Goal: Information Seeking & Learning: Learn about a topic

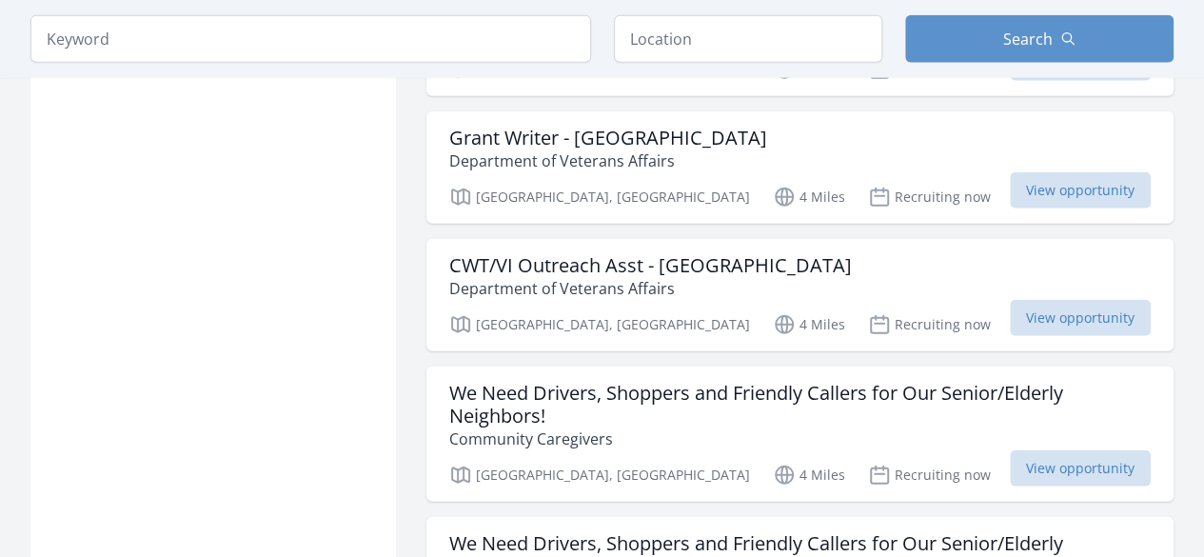
scroll to position [2296, 0]
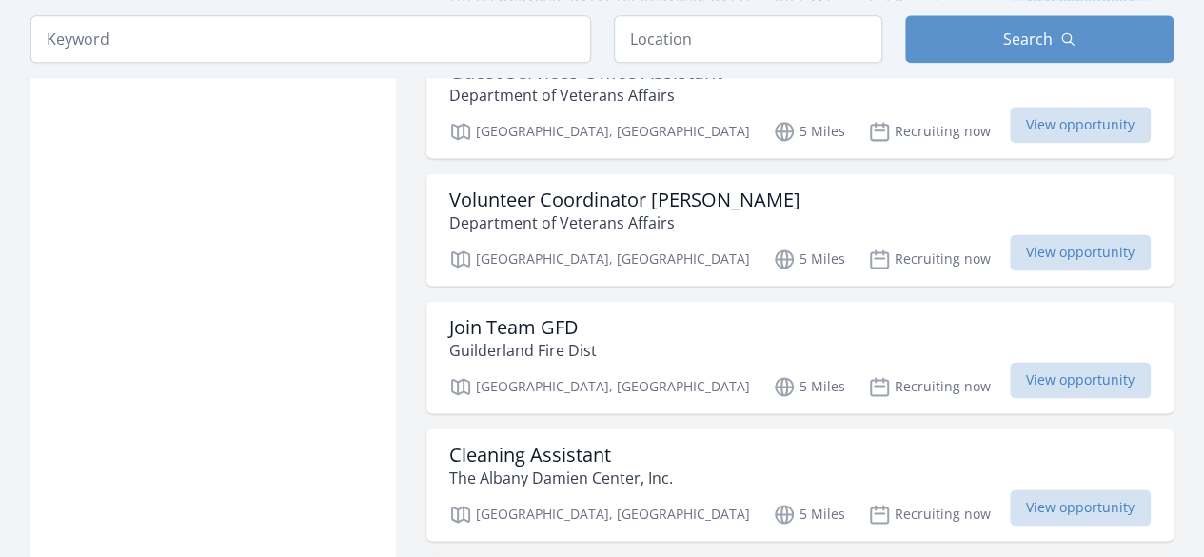
scroll to position [4835, 0]
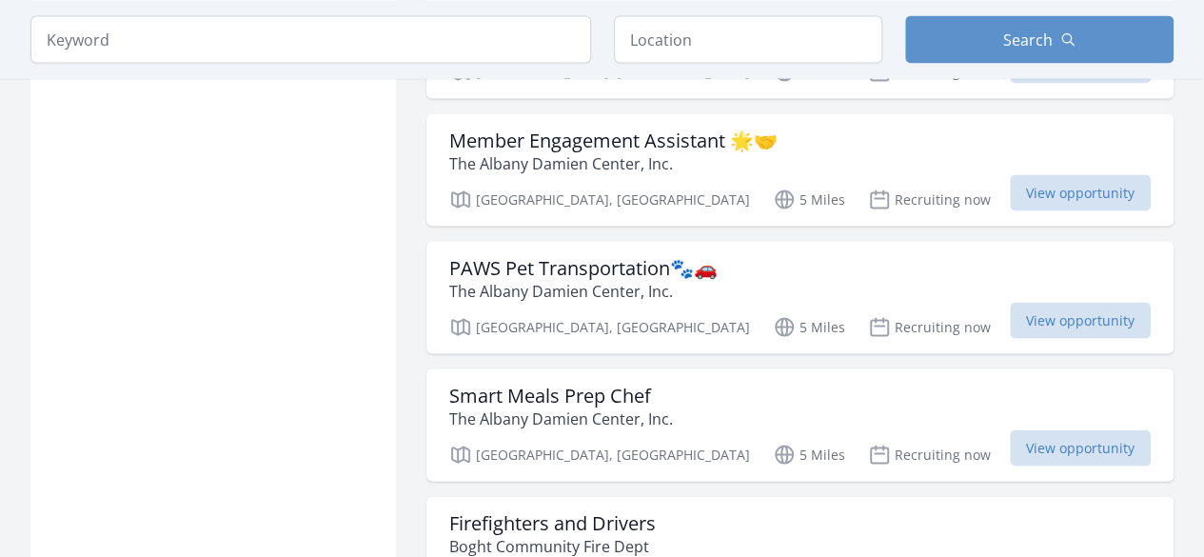
scroll to position [5438, 0]
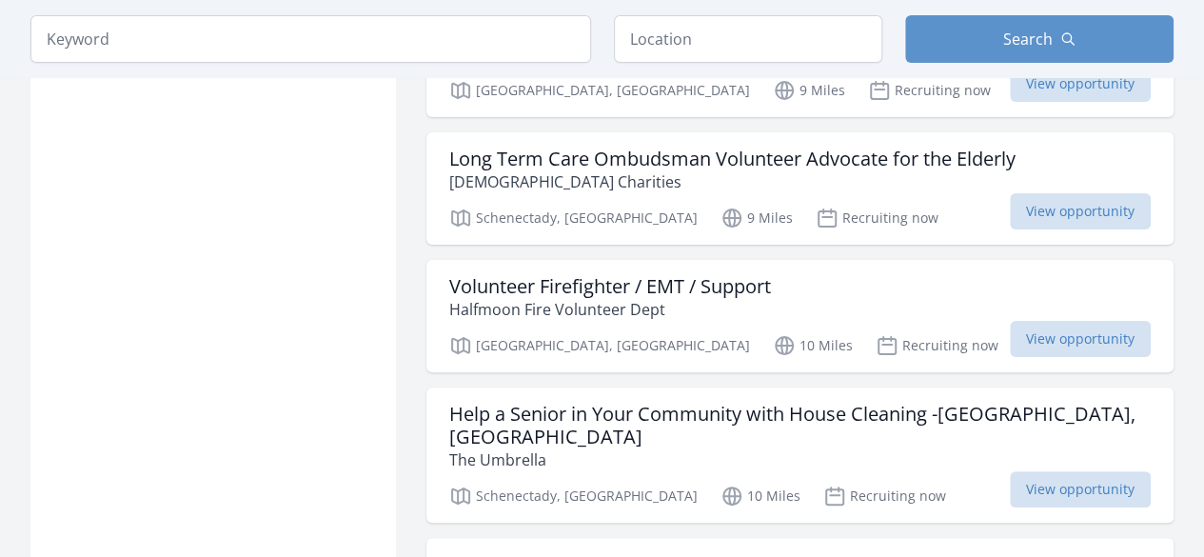
scroll to position [7325, 0]
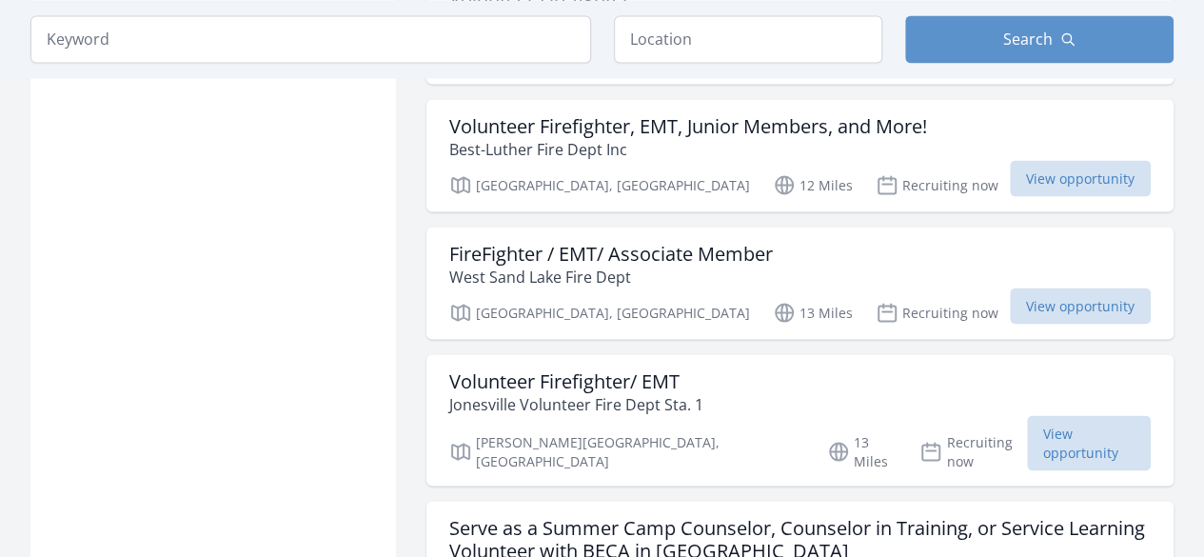
scroll to position [8947, 0]
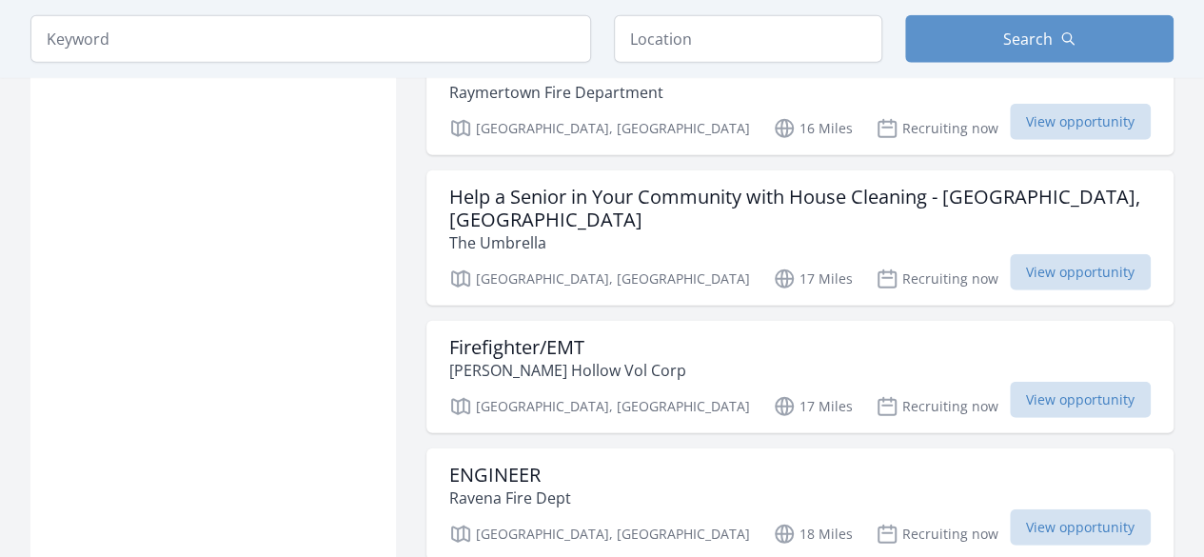
scroll to position [9669, 0]
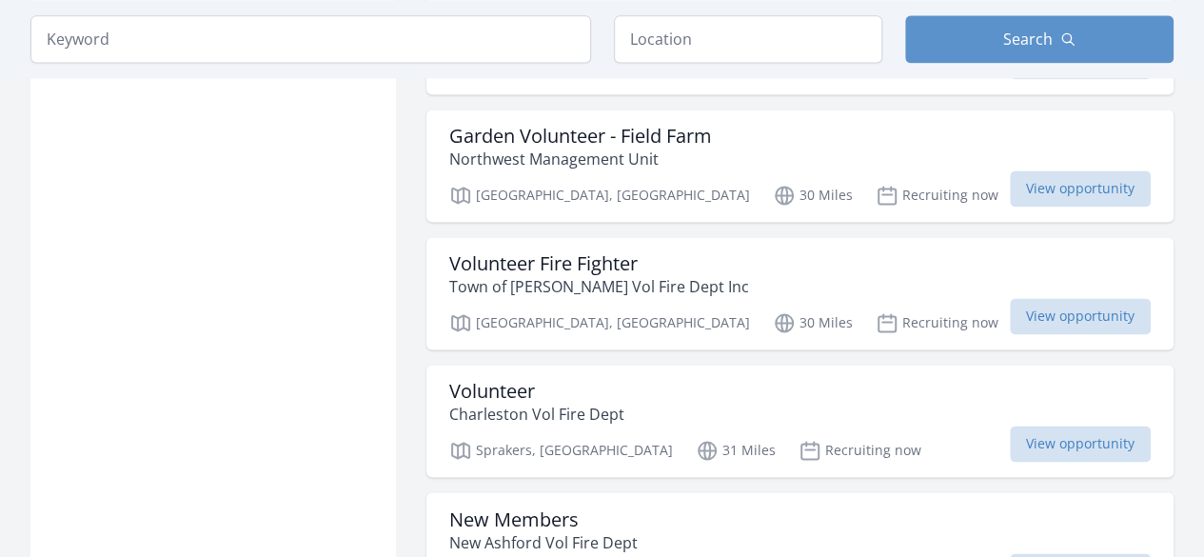
scroll to position [12213, 0]
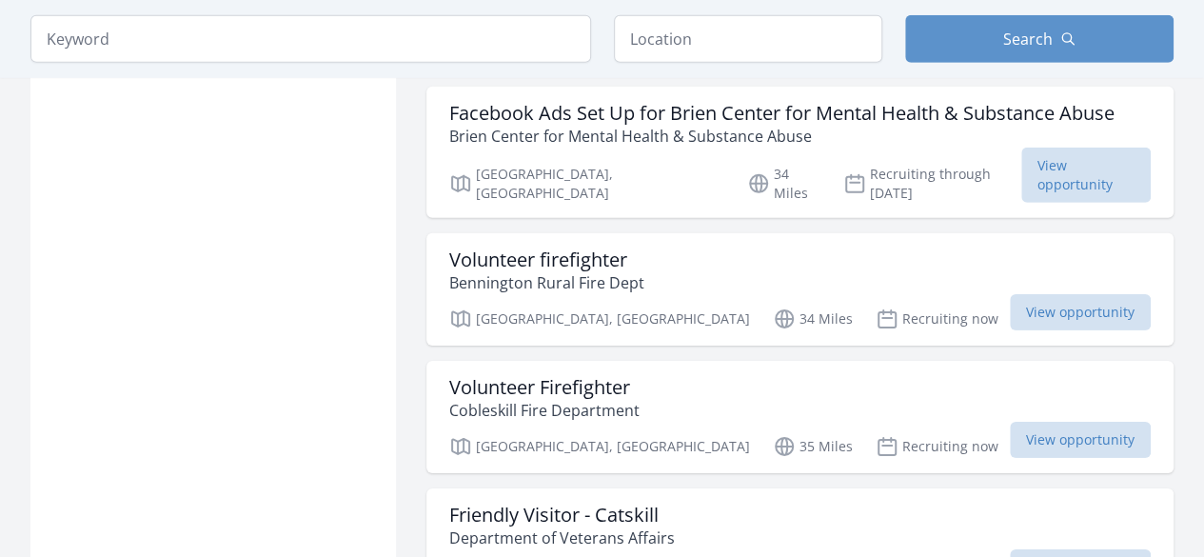
scroll to position [15418, 0]
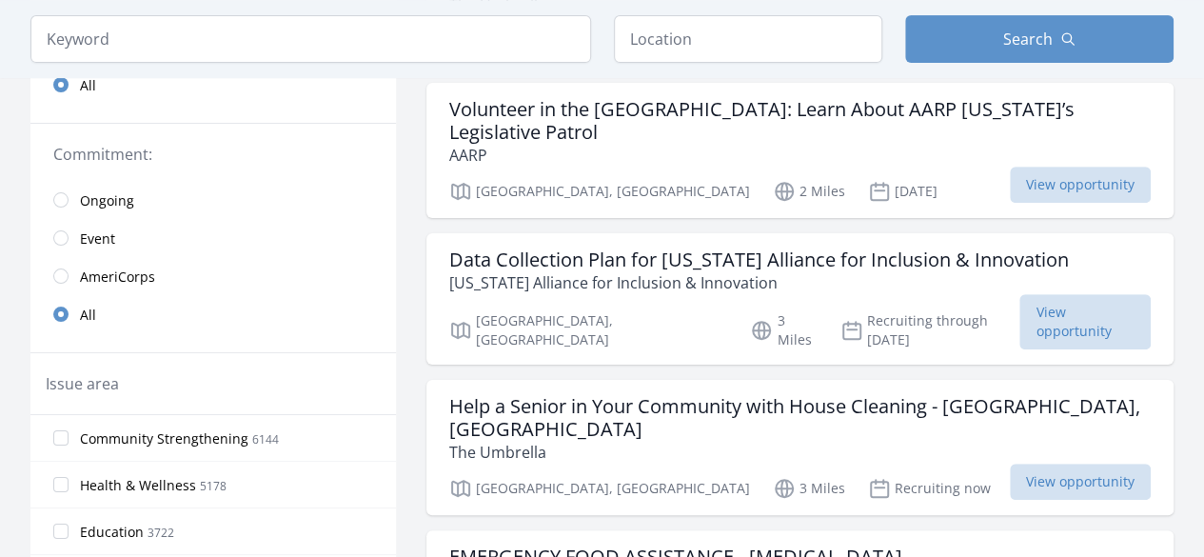
scroll to position [343, 0]
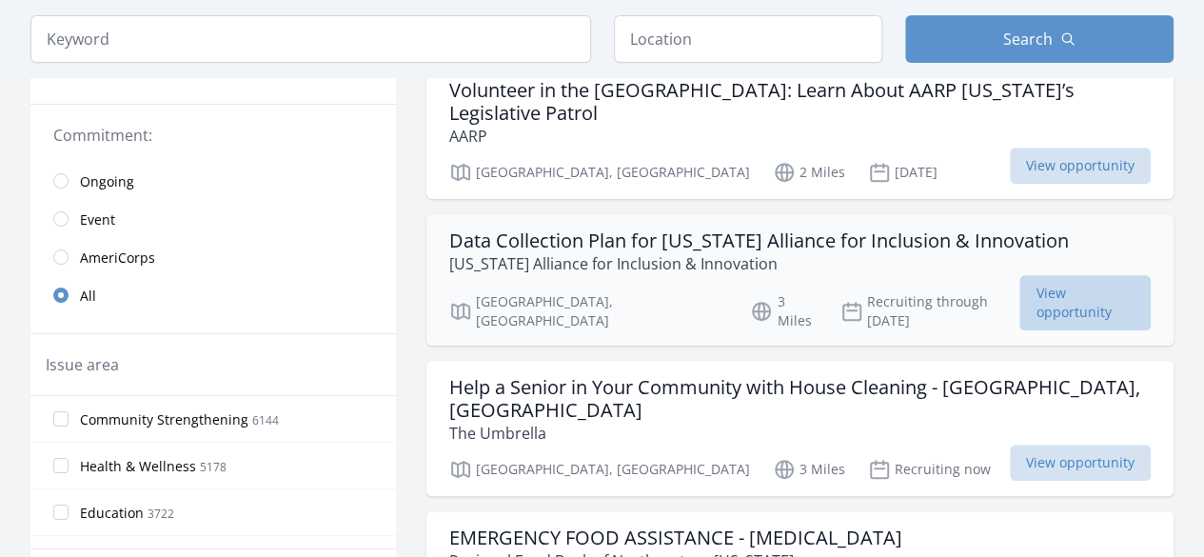
click at [1070, 285] on span "View opportunity" at bounding box center [1085, 302] width 131 height 55
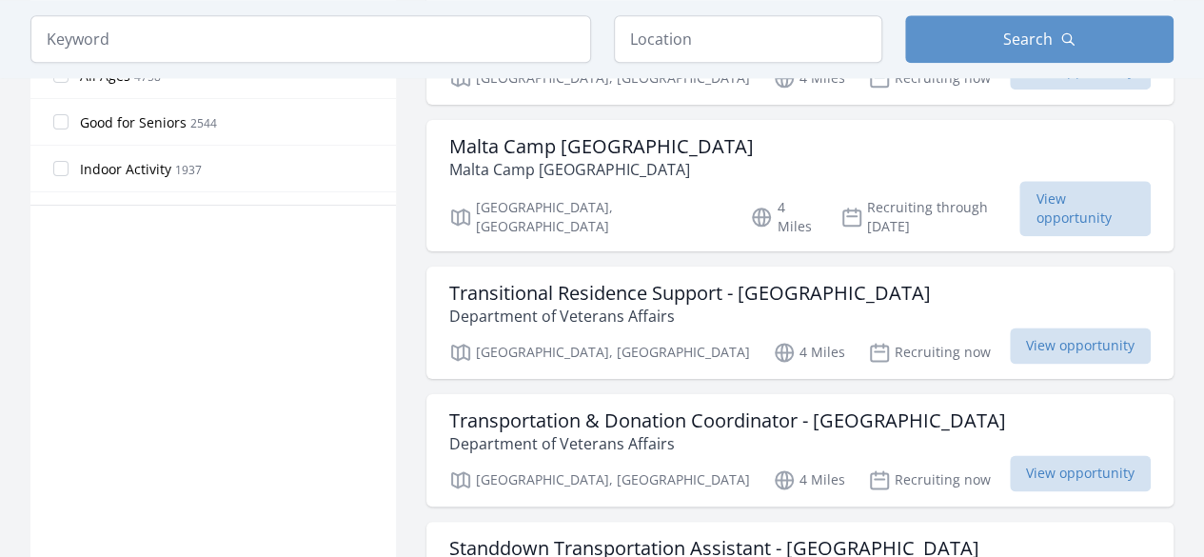
scroll to position [1140, 0]
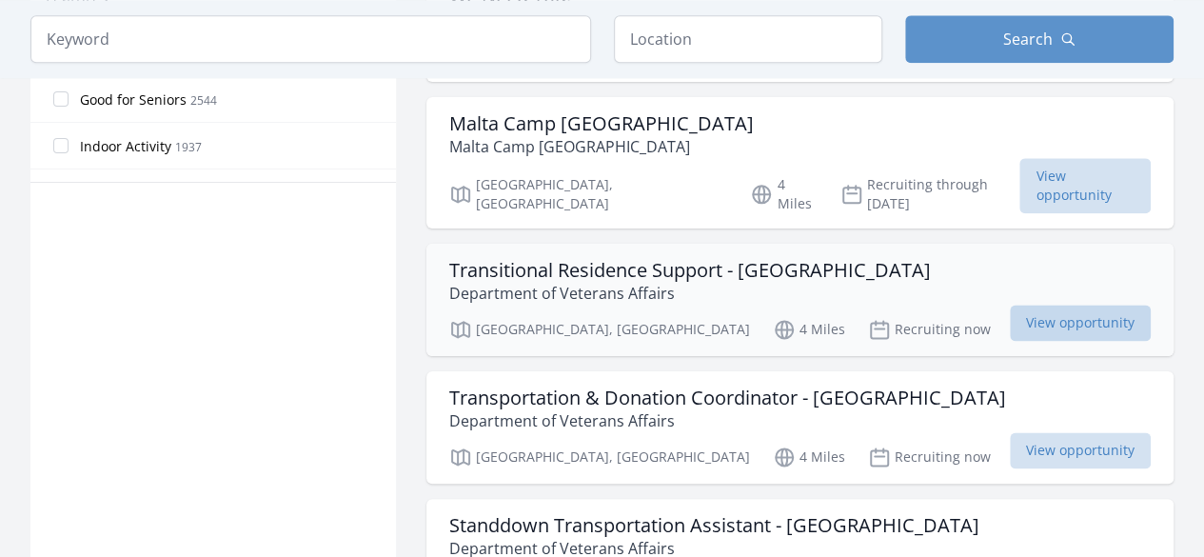
click at [1070, 305] on span "View opportunity" at bounding box center [1080, 323] width 141 height 36
click at [1037, 305] on span "View opportunity" at bounding box center [1080, 323] width 141 height 36
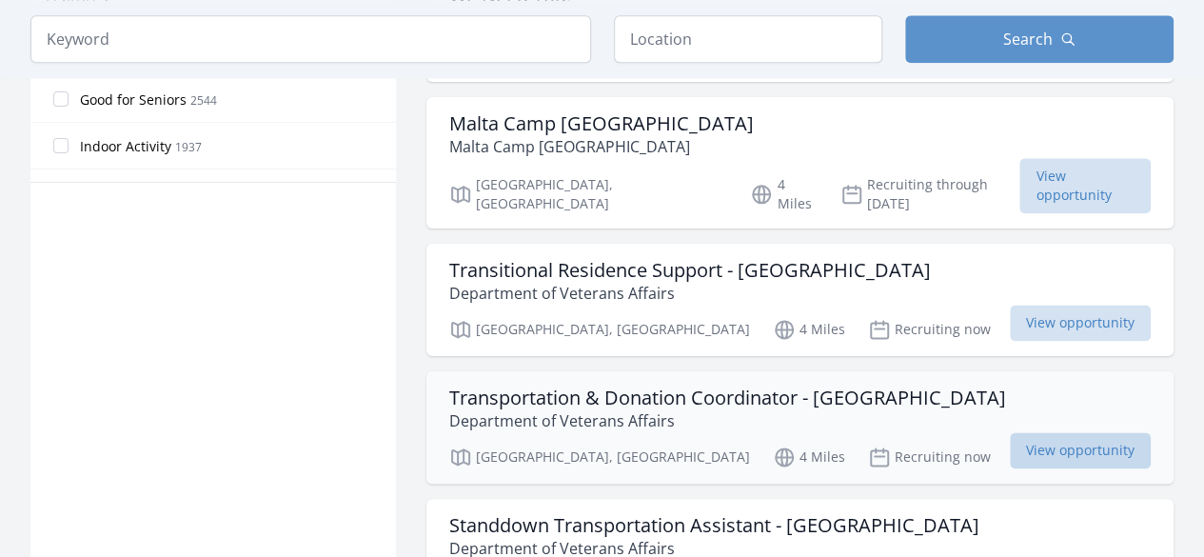
click at [1080, 432] on span "View opportunity" at bounding box center [1080, 450] width 141 height 36
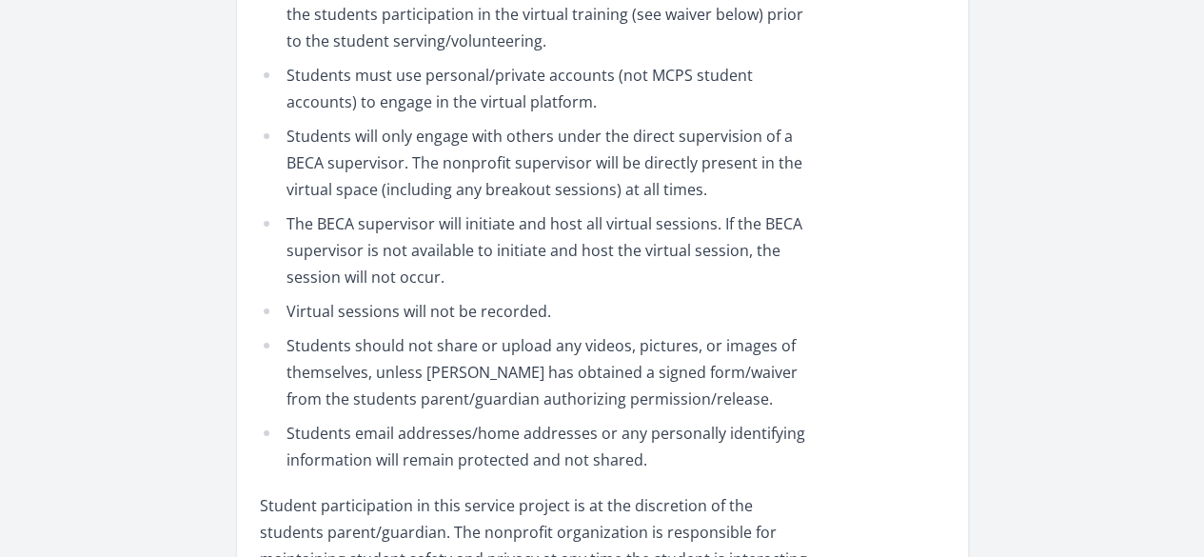
scroll to position [3348, 0]
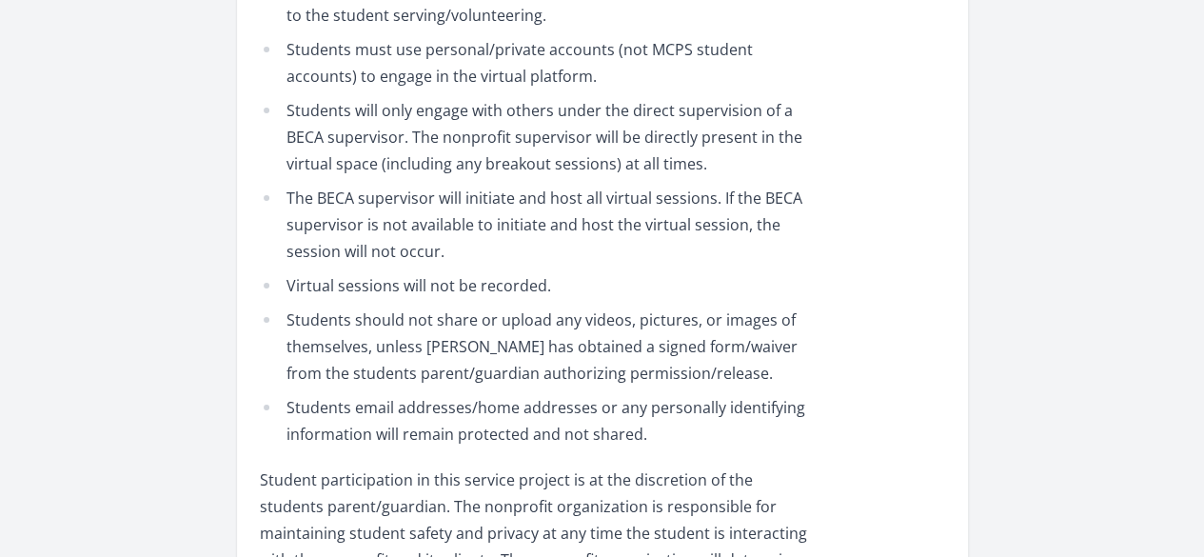
click at [0, 0] on link "Learn more about Bilingual Education for Central America (BECA)" at bounding box center [0, 0] width 0 height 0
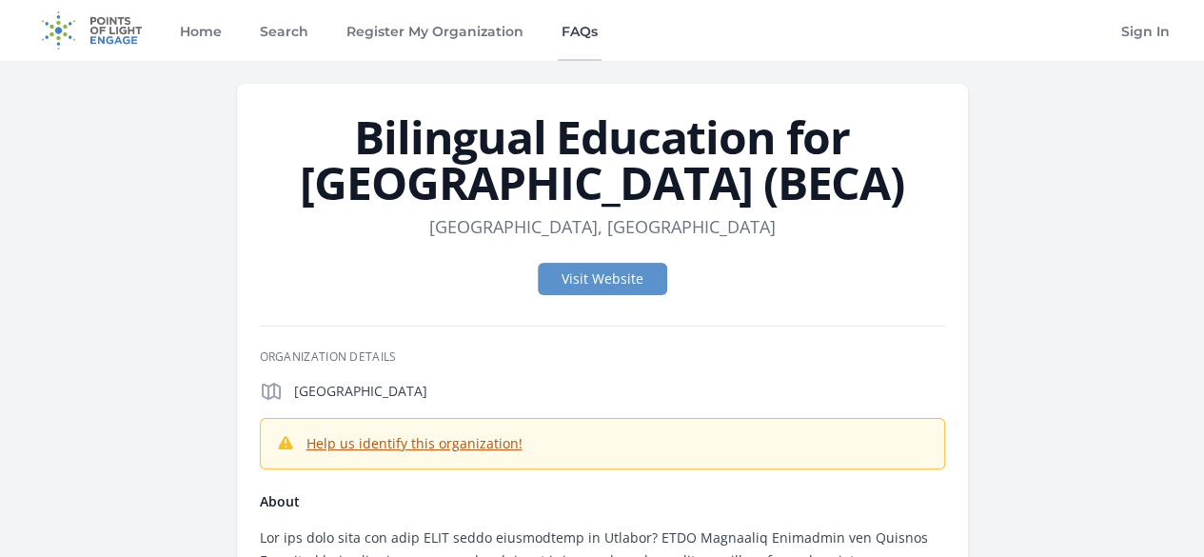
click at [579, 30] on link "FAQs" at bounding box center [580, 30] width 44 height 61
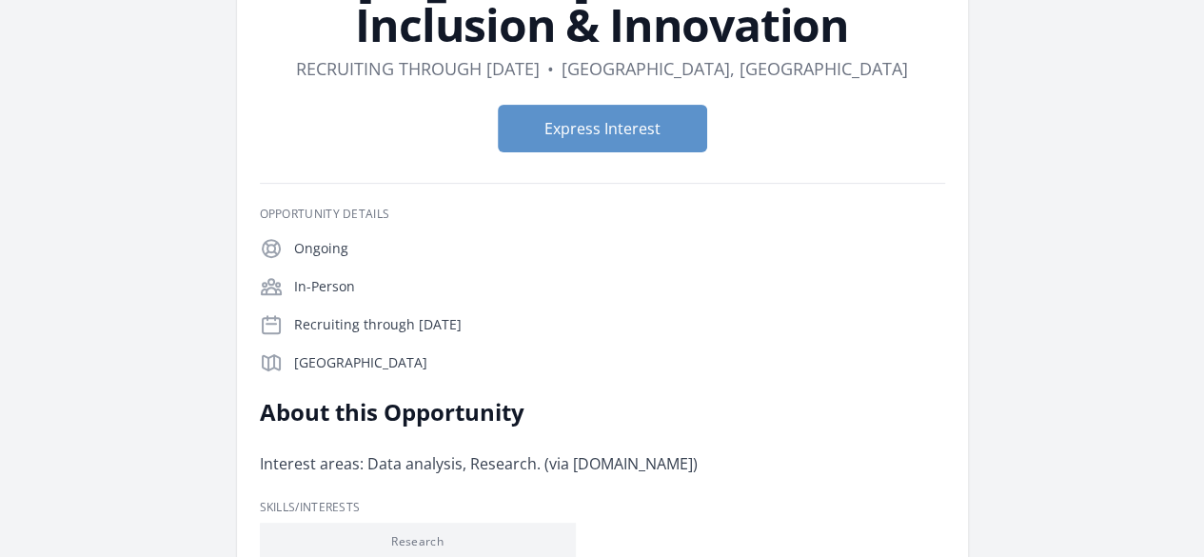
scroll to position [228, 0]
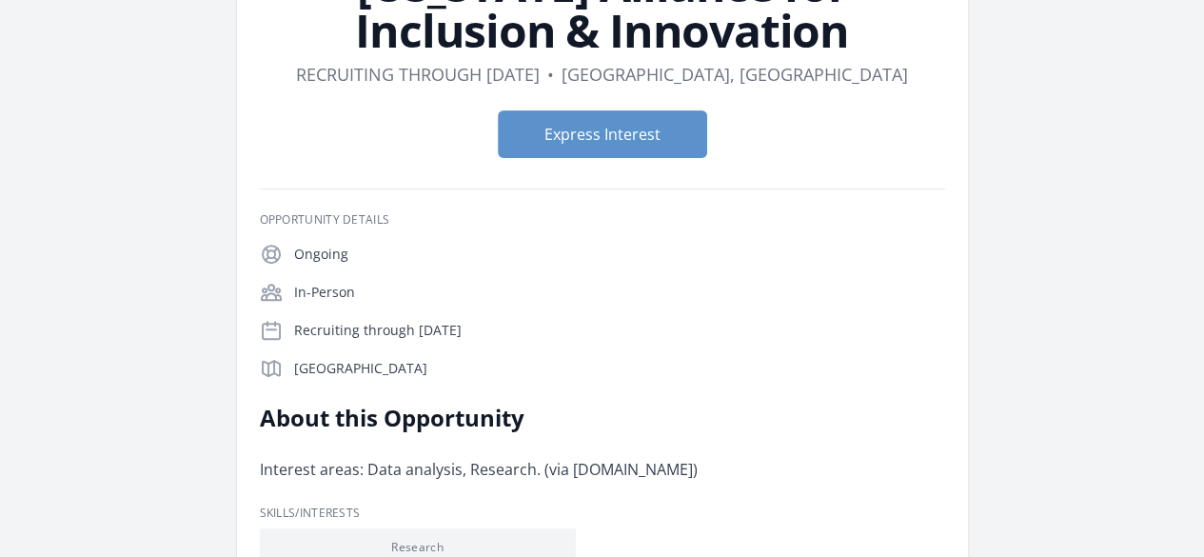
click at [0, 0] on link "Learn more about New York Alliance for Inclusion & Innovation" at bounding box center [0, 0] width 0 height 0
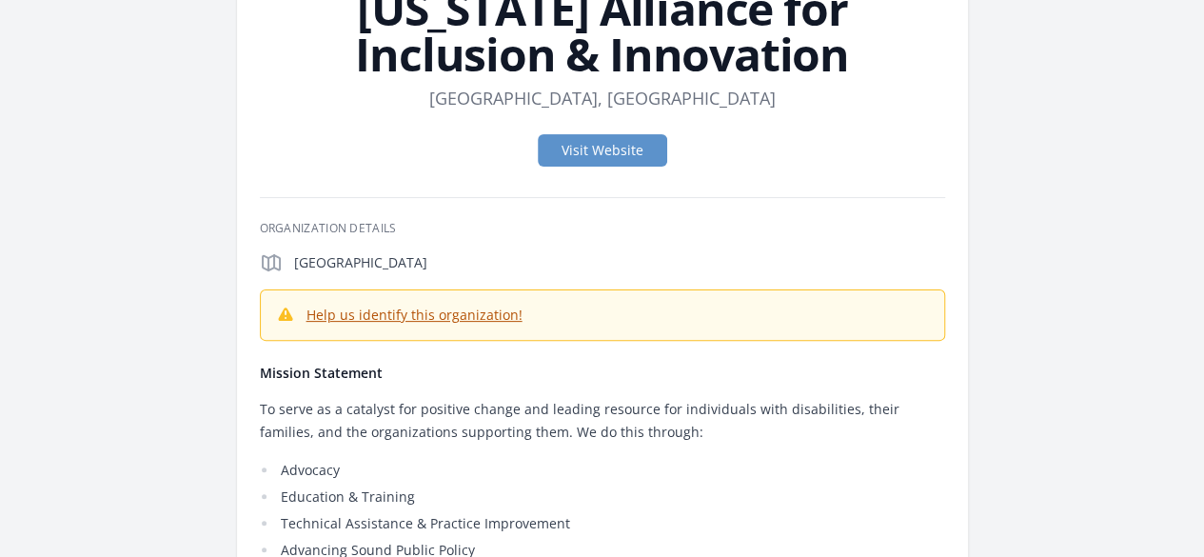
scroll to position [130, 0]
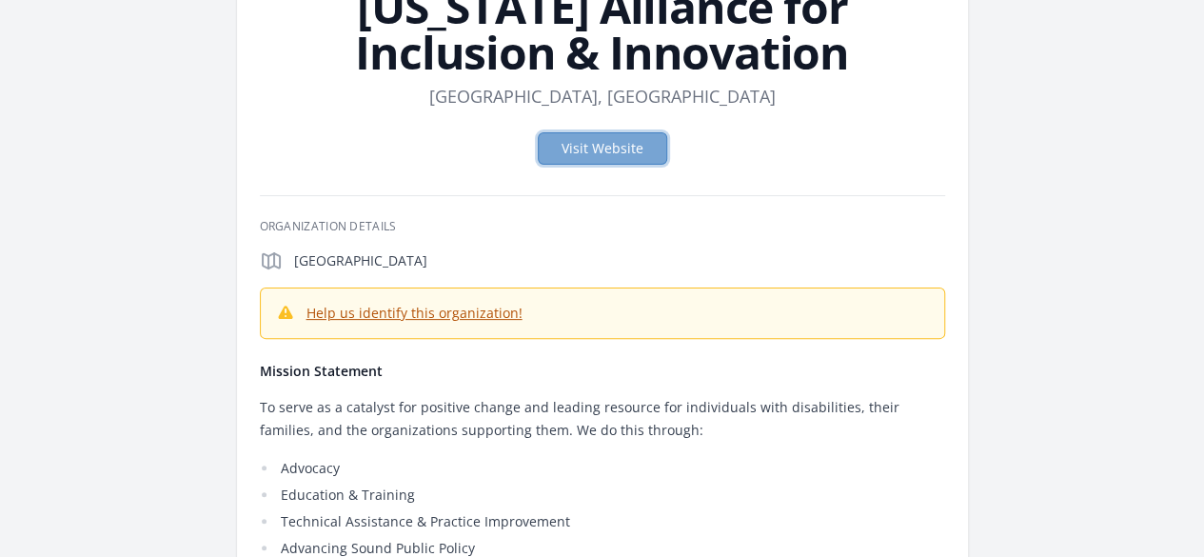
click at [604, 149] on link "Visit Website" at bounding box center [602, 148] width 129 height 32
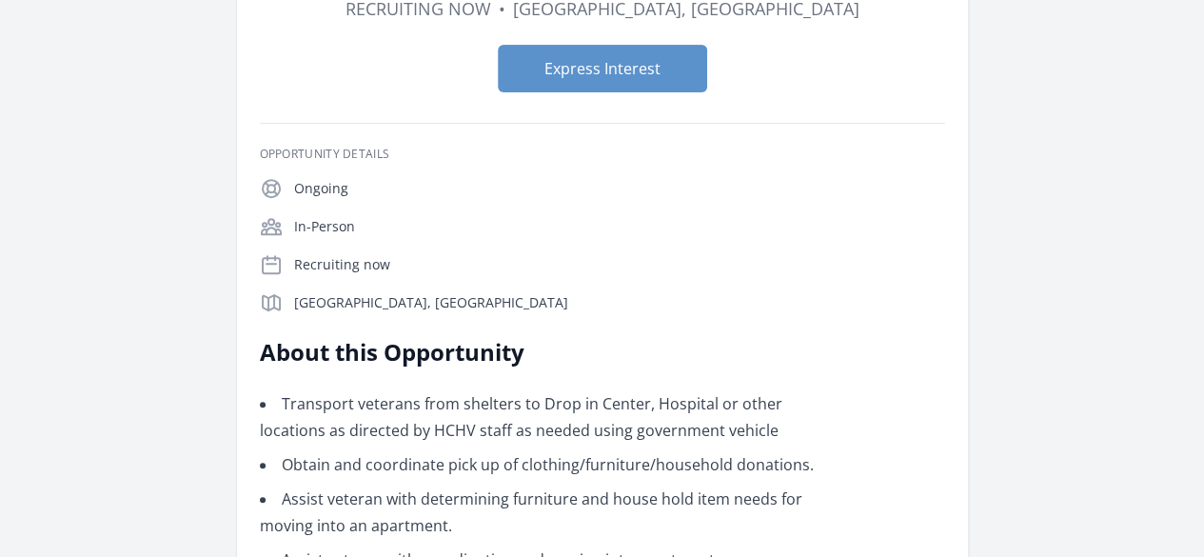
scroll to position [297, 0]
